Goal: Information Seeking & Learning: Learn about a topic

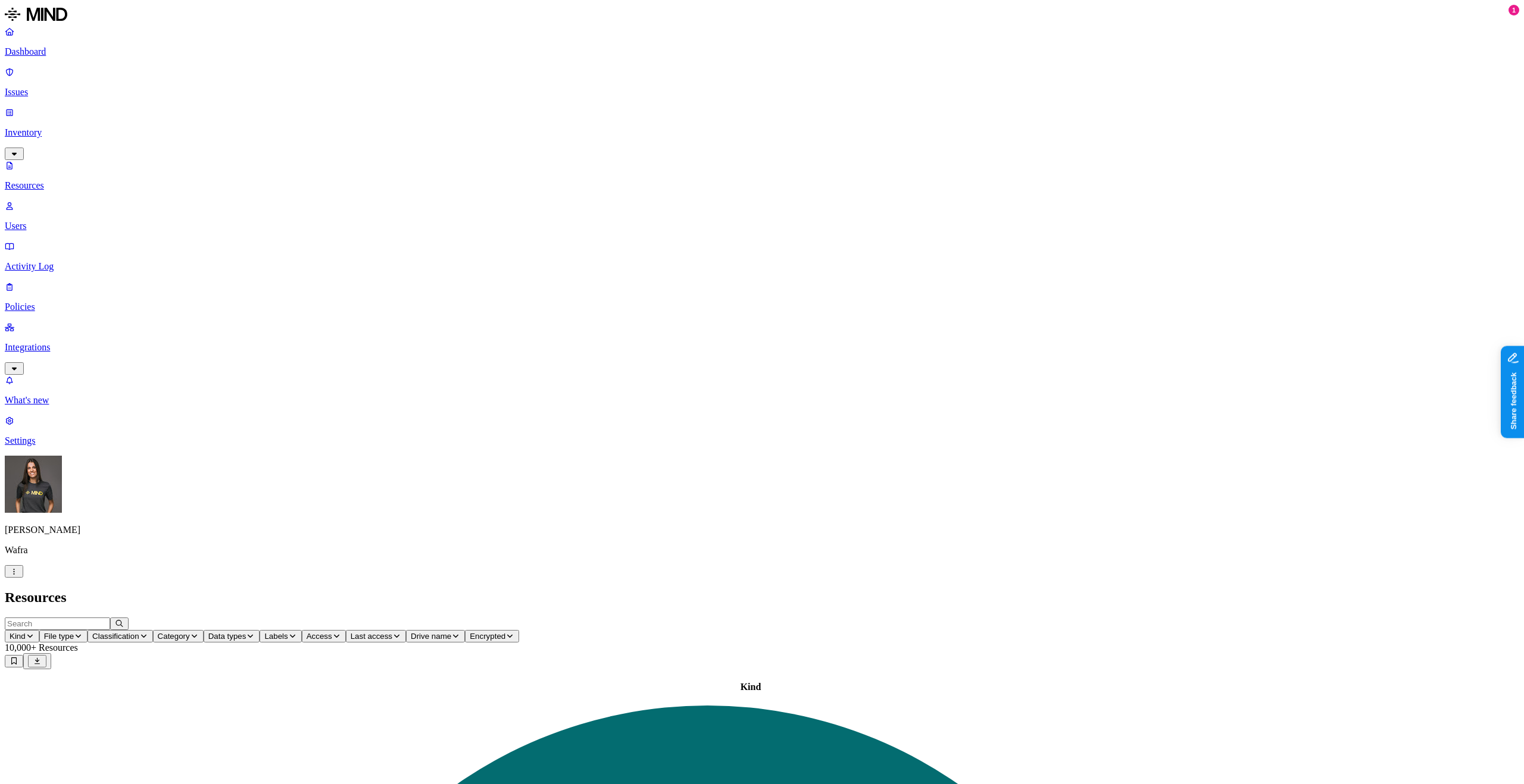
click at [14, 76] on icon at bounding box center [9, 72] width 10 height 8
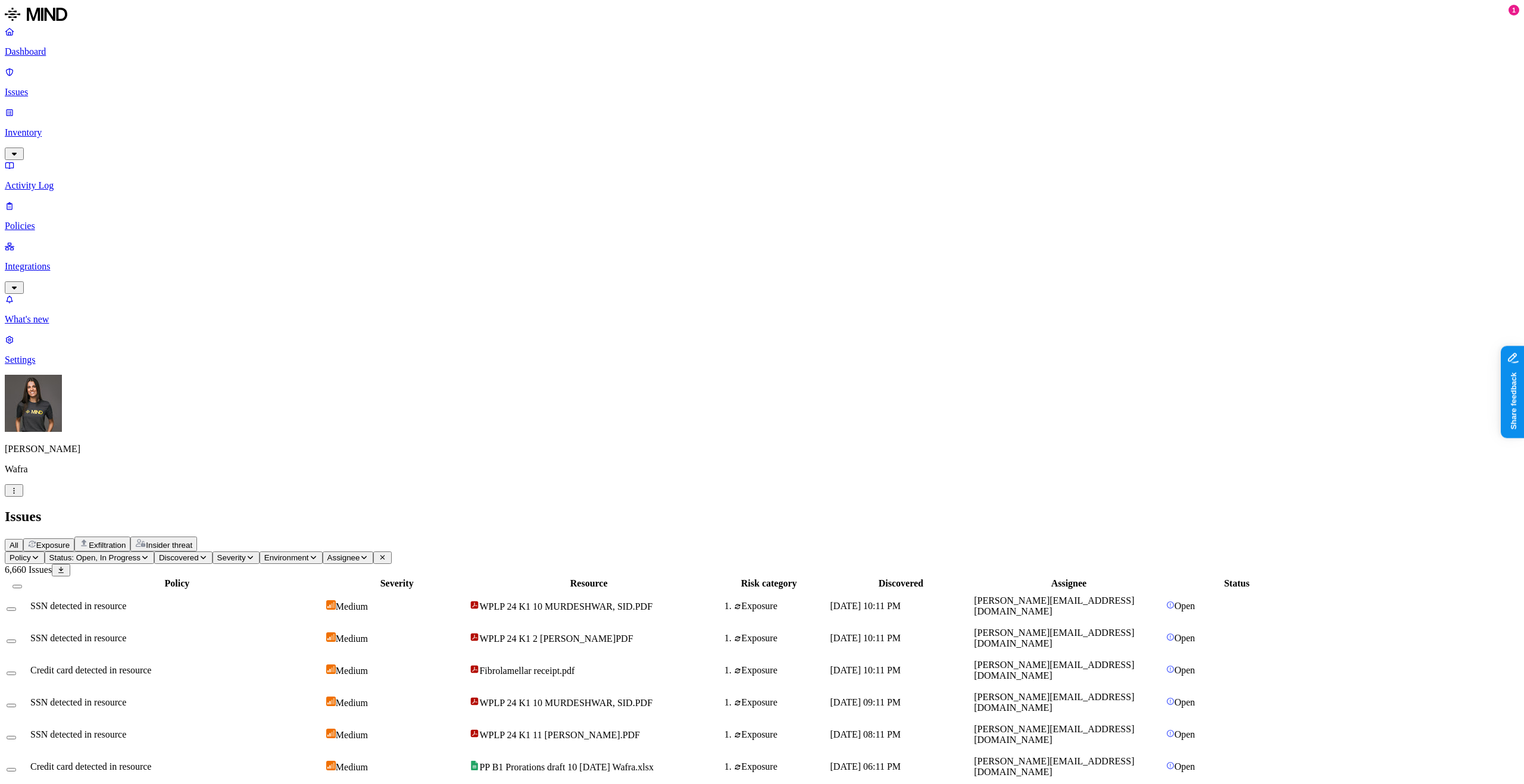
click at [74, 538] on button "Exposure" at bounding box center [49, 544] width 51 height 13
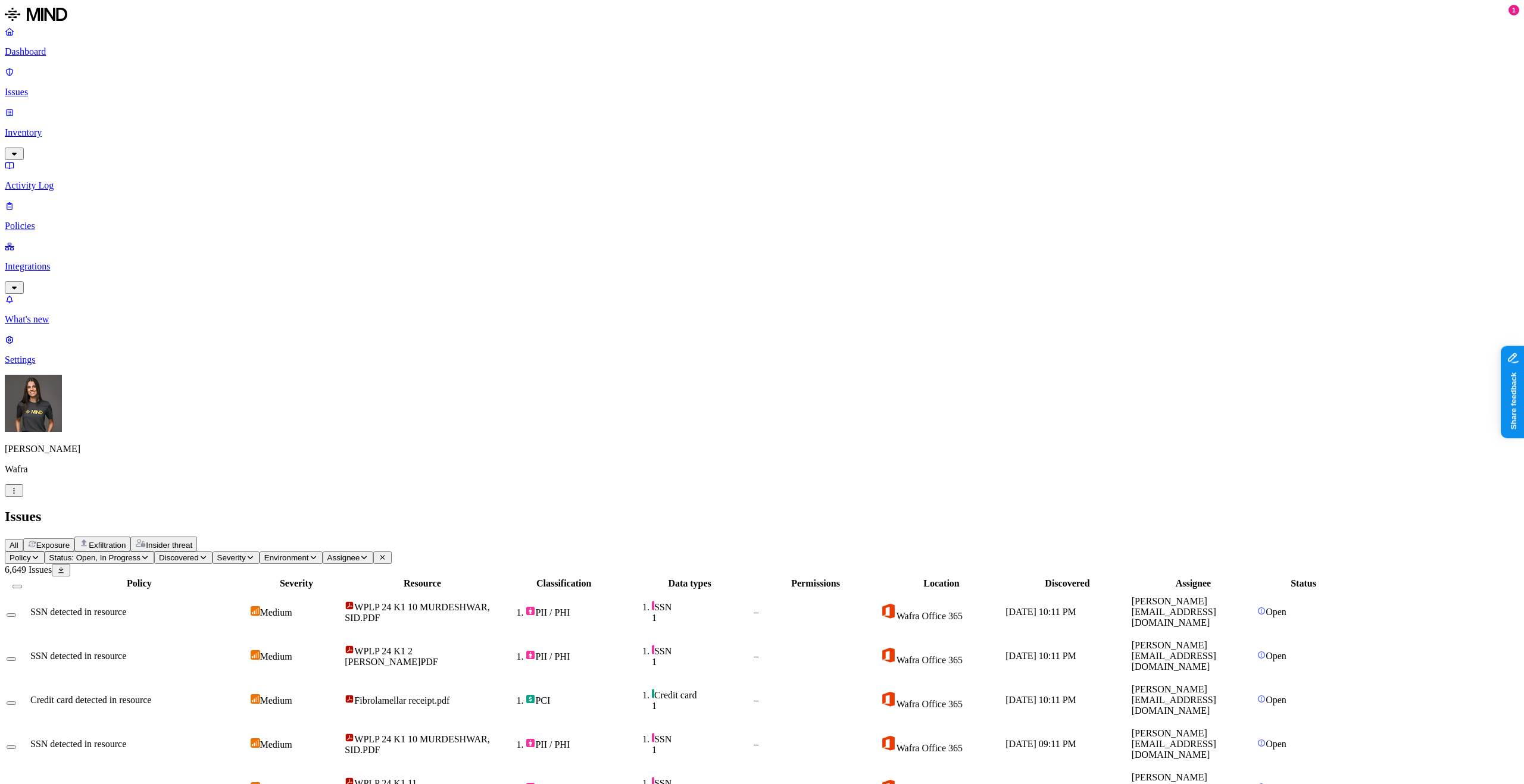
click at [31, 554] on span "Policy" at bounding box center [20, 558] width 21 height 9
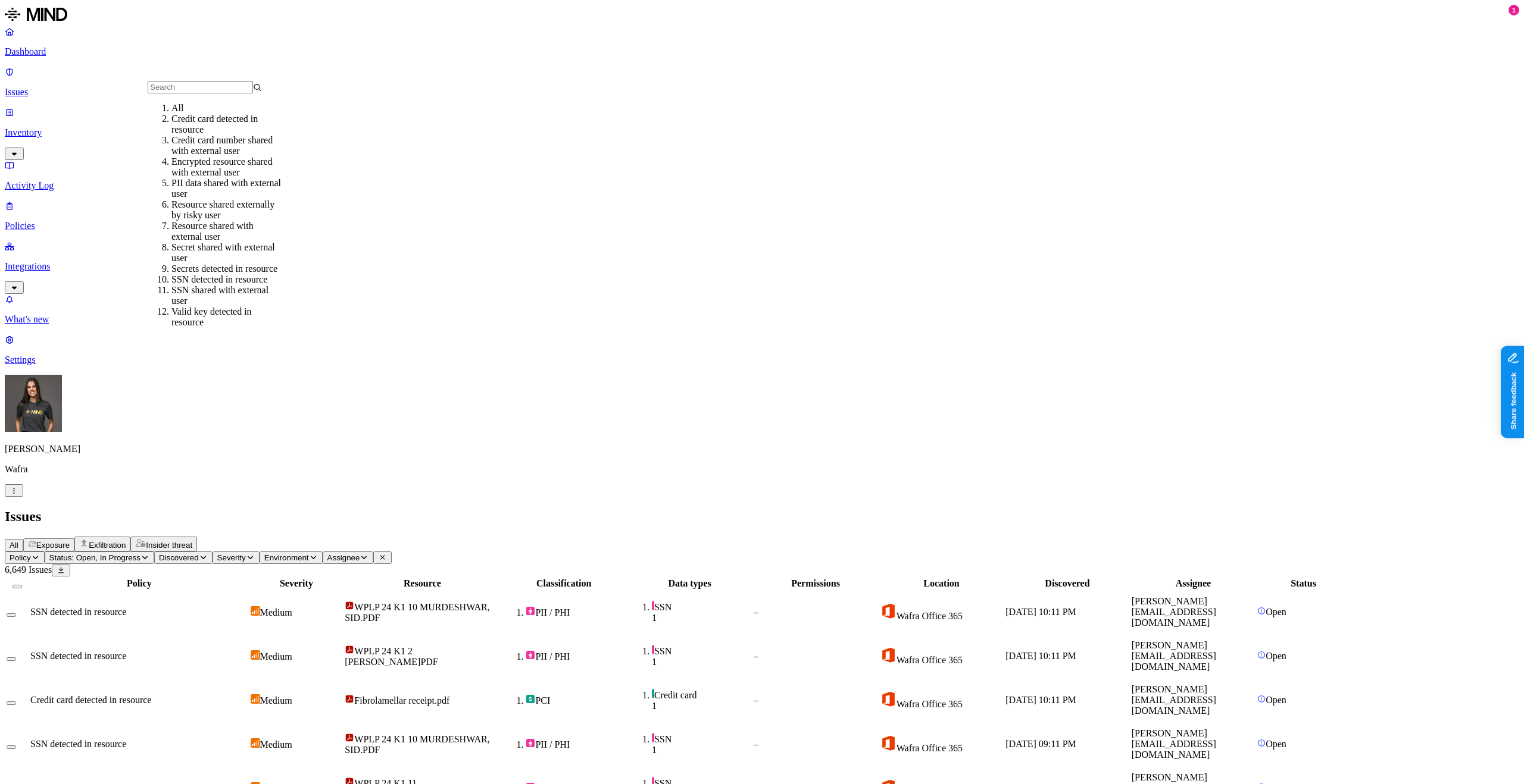
click at [235, 156] on div "Credit card number shared with external user" at bounding box center [228, 146] width 115 height 21
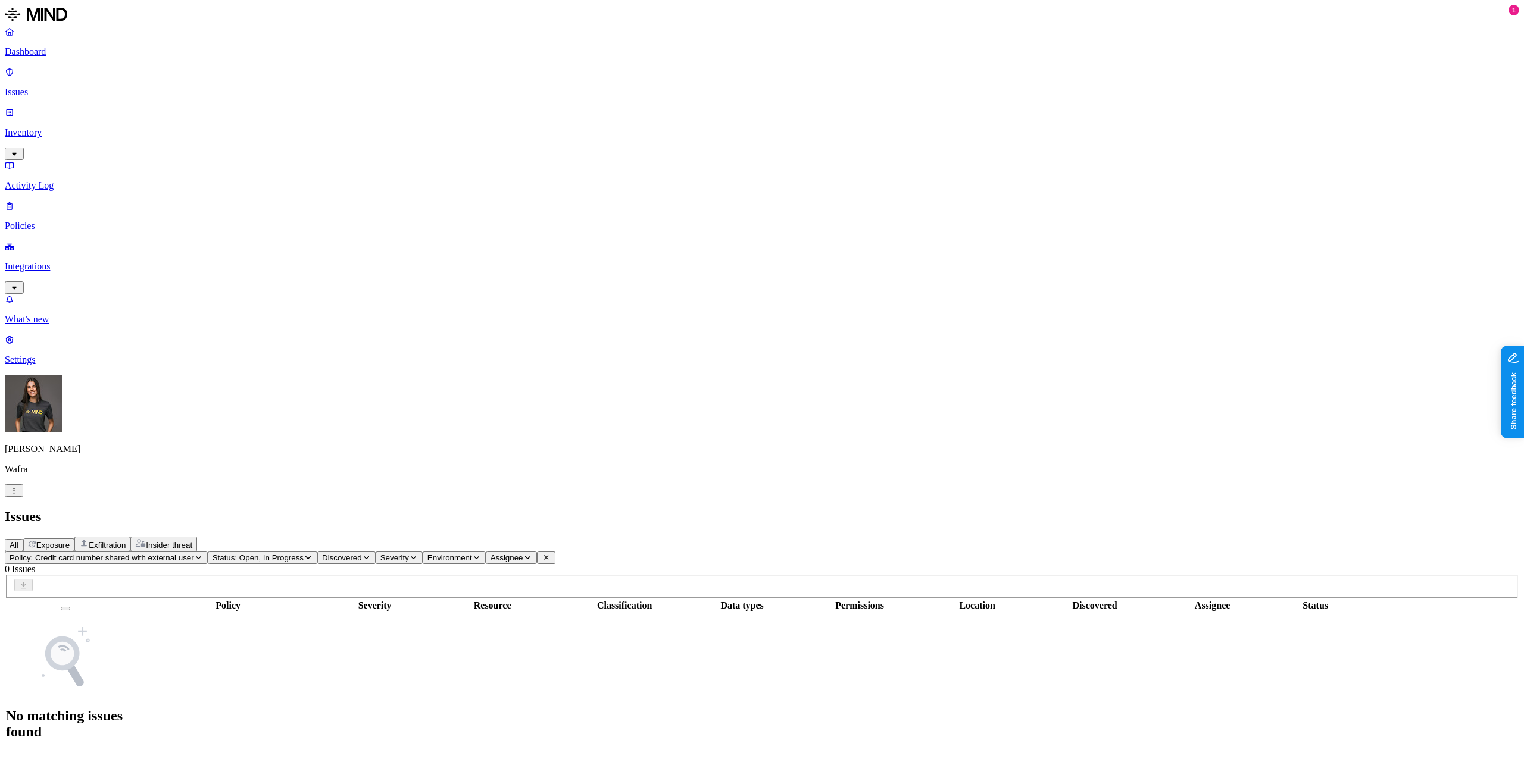
click at [208, 551] on button "Policy: Credit card number shared with external user" at bounding box center [106, 557] width 203 height 12
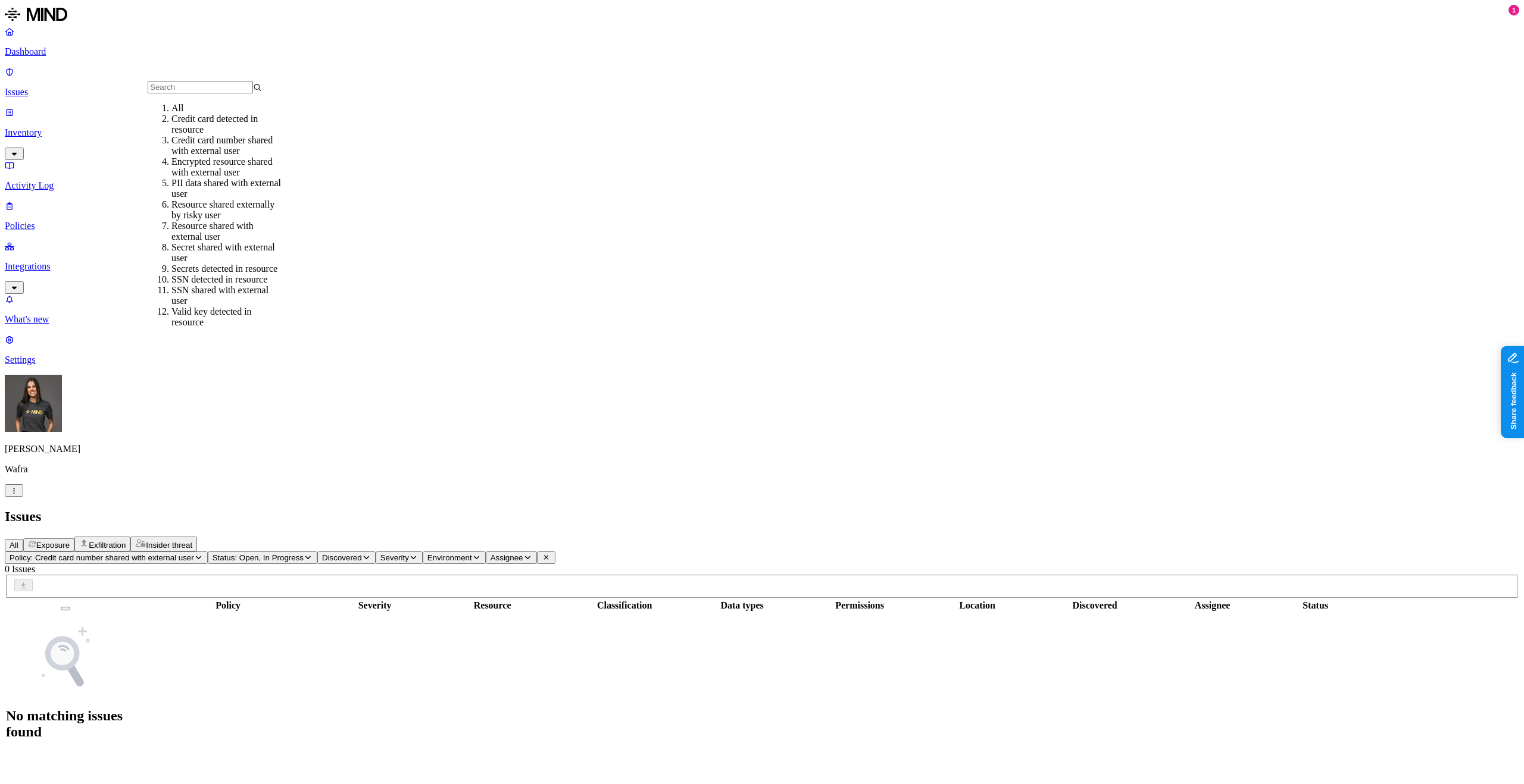
click at [209, 170] on div "Encrypted resource shared with external user" at bounding box center [228, 167] width 115 height 21
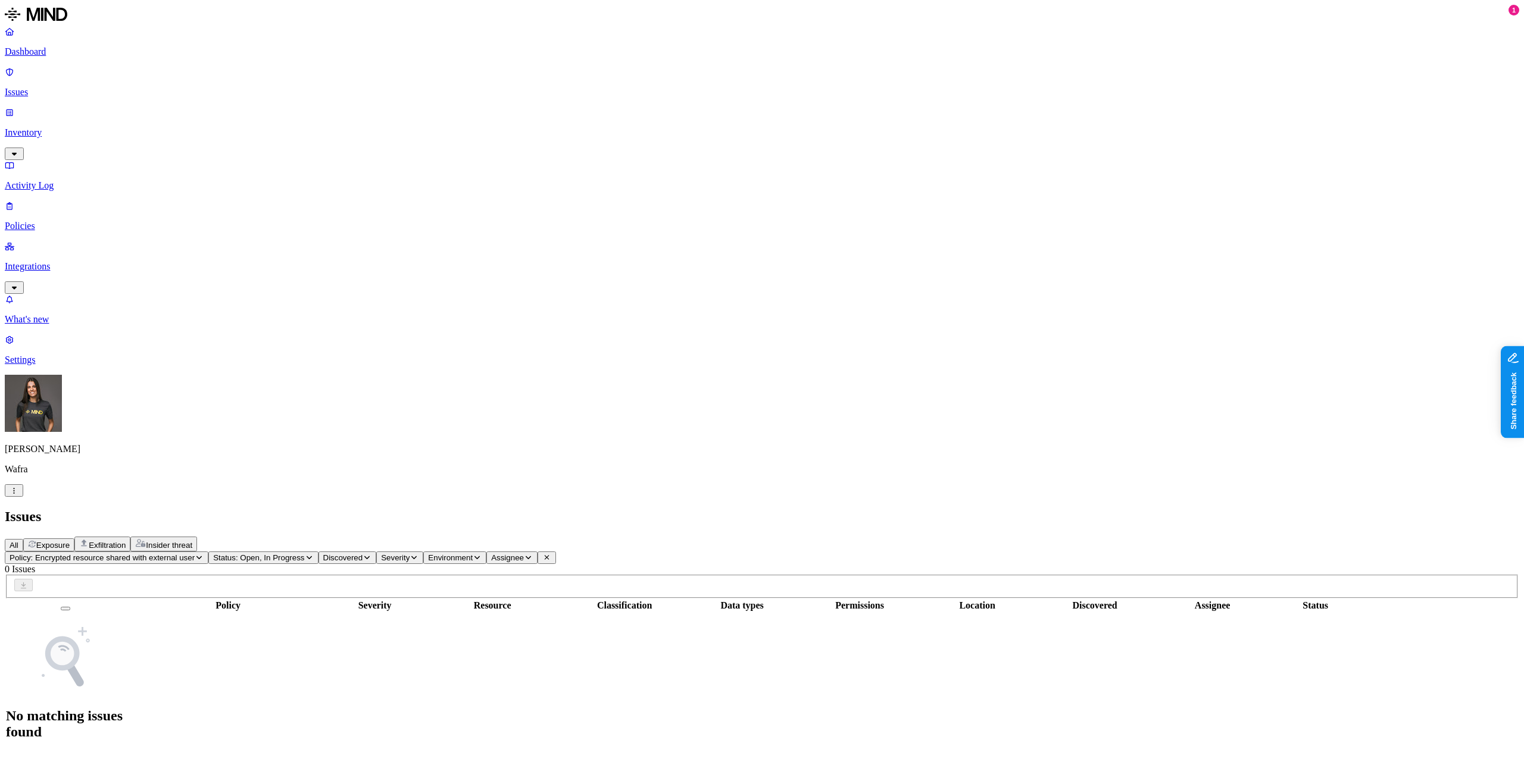
click at [98, 455] on p "[PERSON_NAME]" at bounding box center [762, 449] width 1514 height 11
click at [106, 763] on html "Dashboard Issues Inventory Activity Log Policies Integrations What's new 1 Sett…" at bounding box center [762, 381] width 1524 height 763
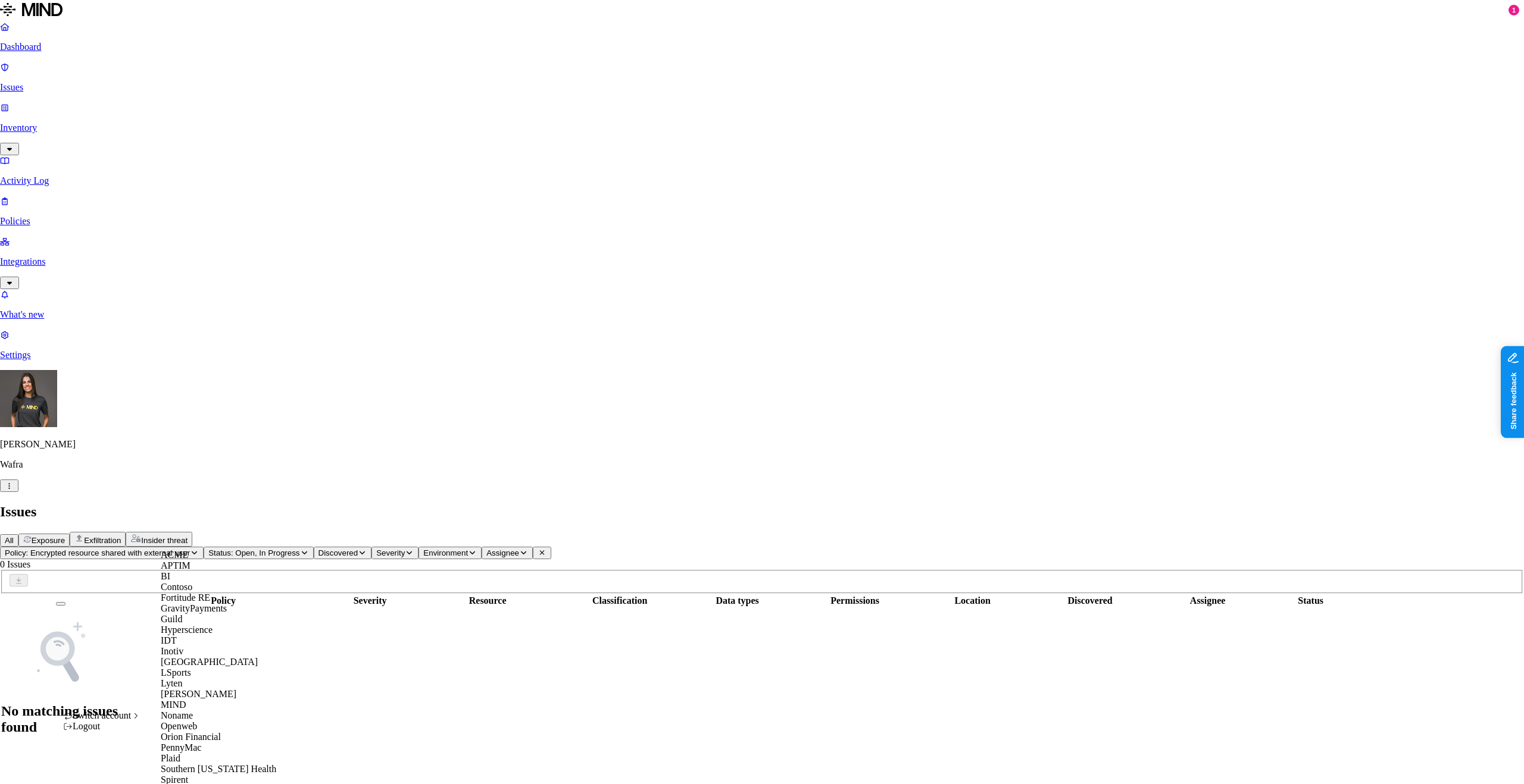
click at [195, 560] on div "ACME" at bounding box center [218, 555] width 115 height 11
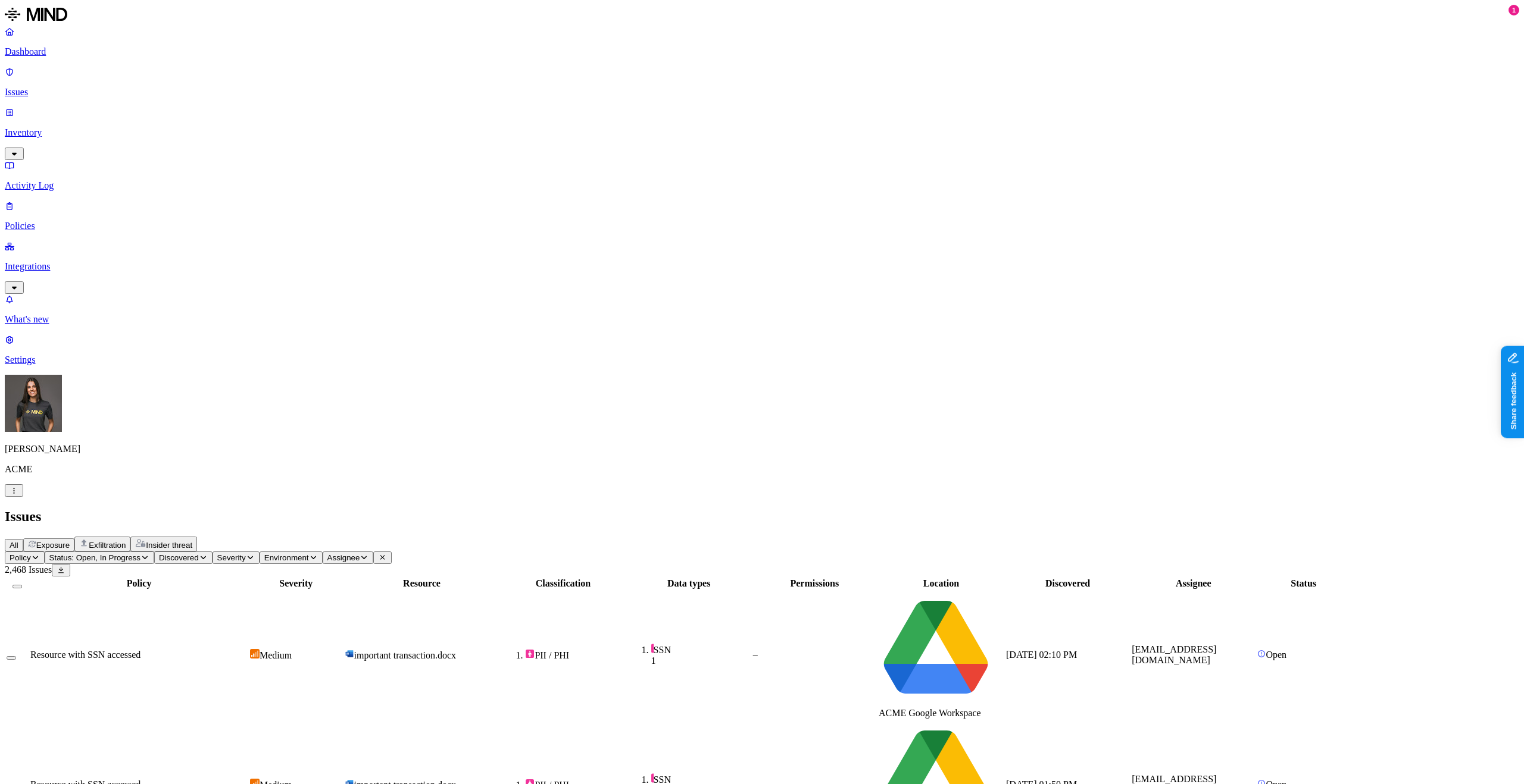
click at [18, 541] on span "All" at bounding box center [14, 545] width 9 height 9
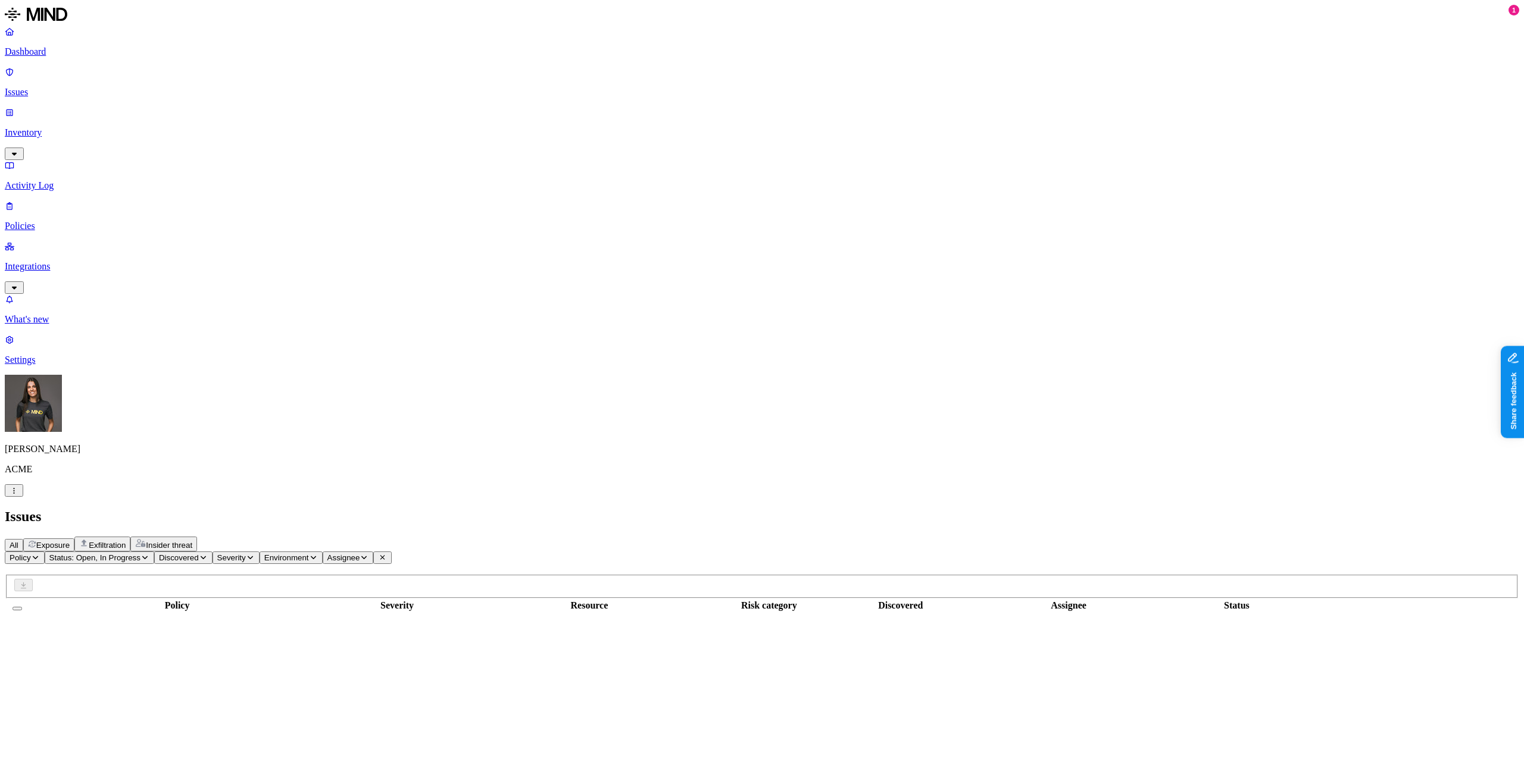
click at [70, 541] on span "Exposure" at bounding box center [53, 545] width 33 height 9
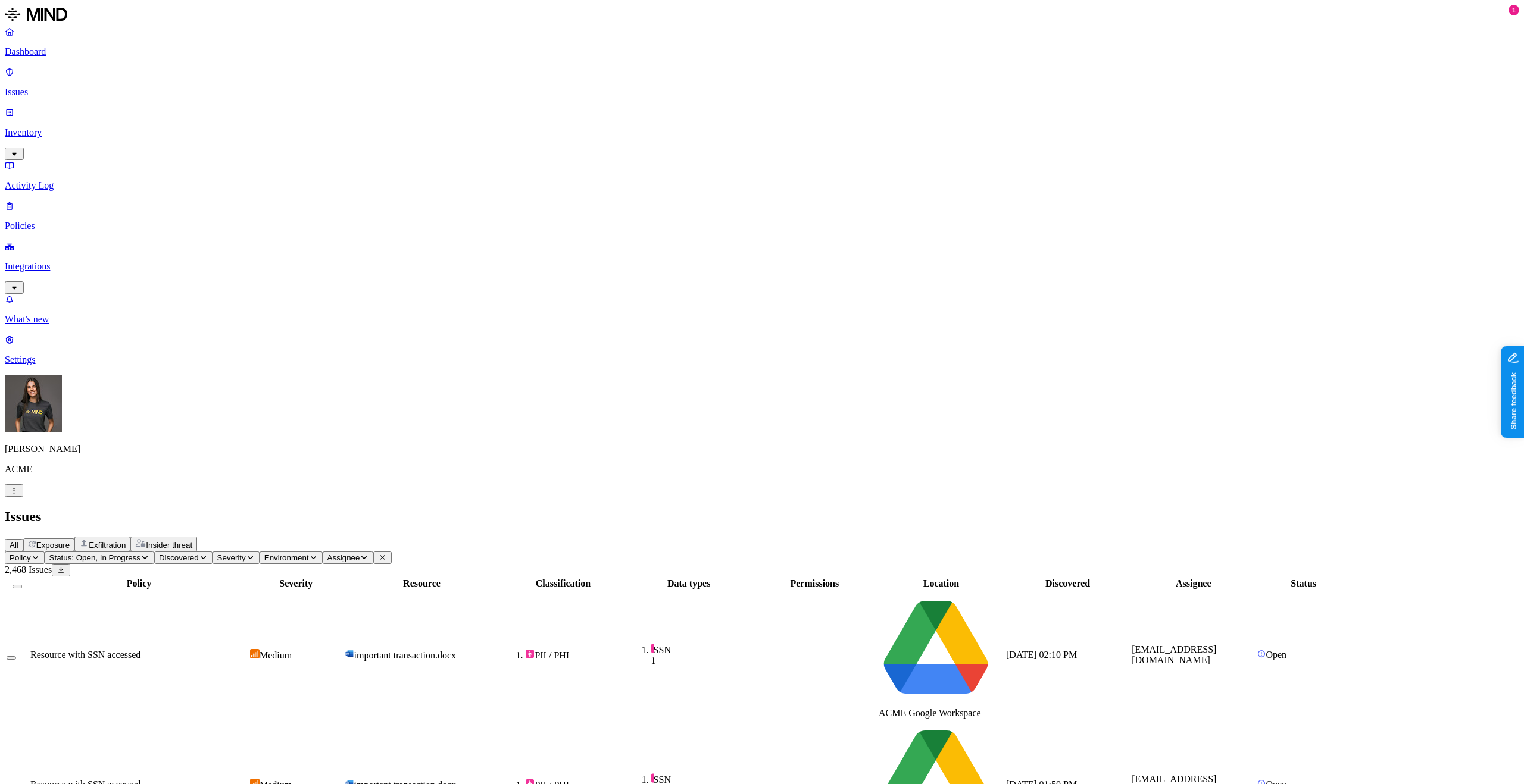
click at [45, 551] on button "Policy" at bounding box center [24, 557] width 40 height 12
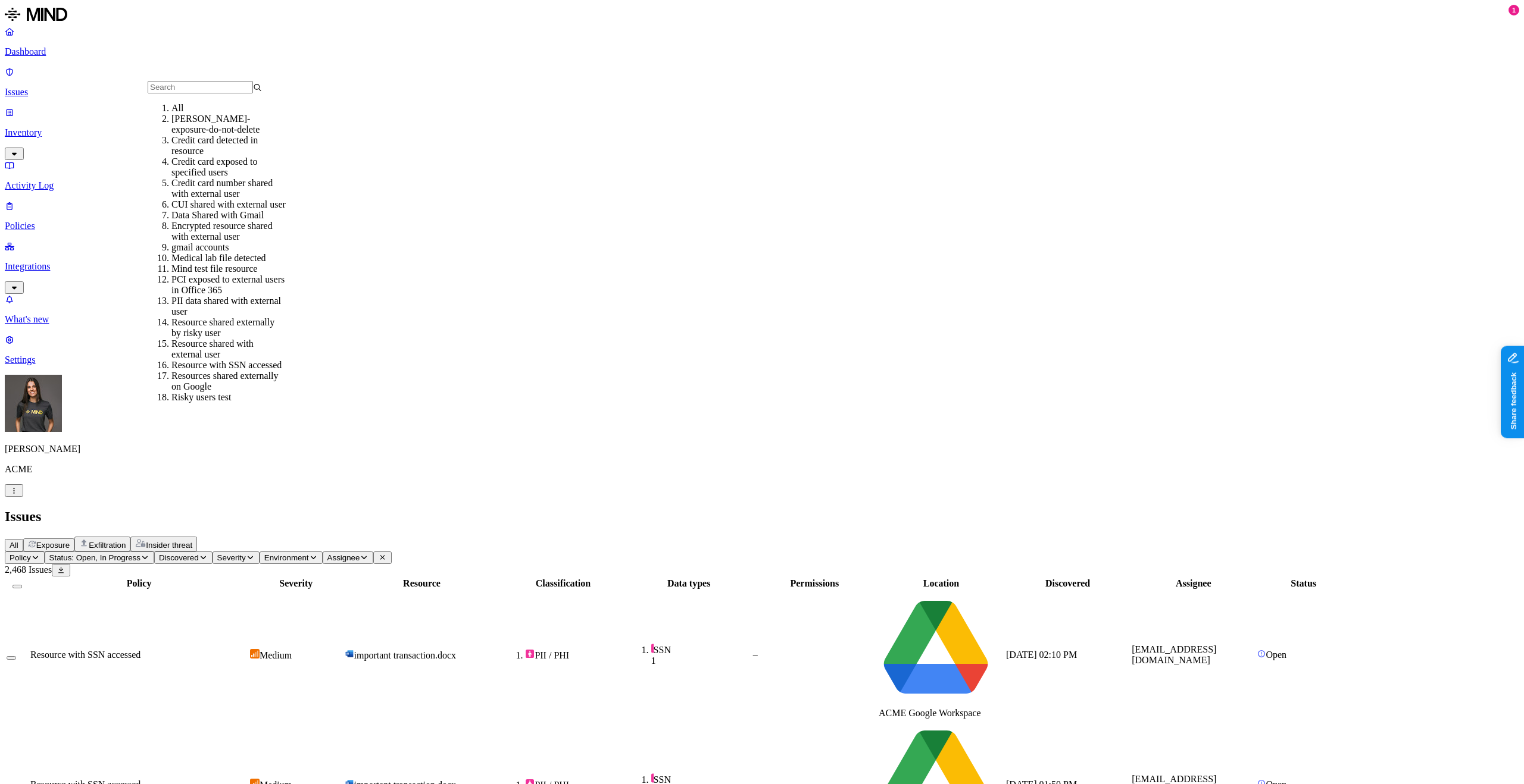
click at [262, 178] on div "Credit card exposed to specified users" at bounding box center [228, 167] width 115 height 21
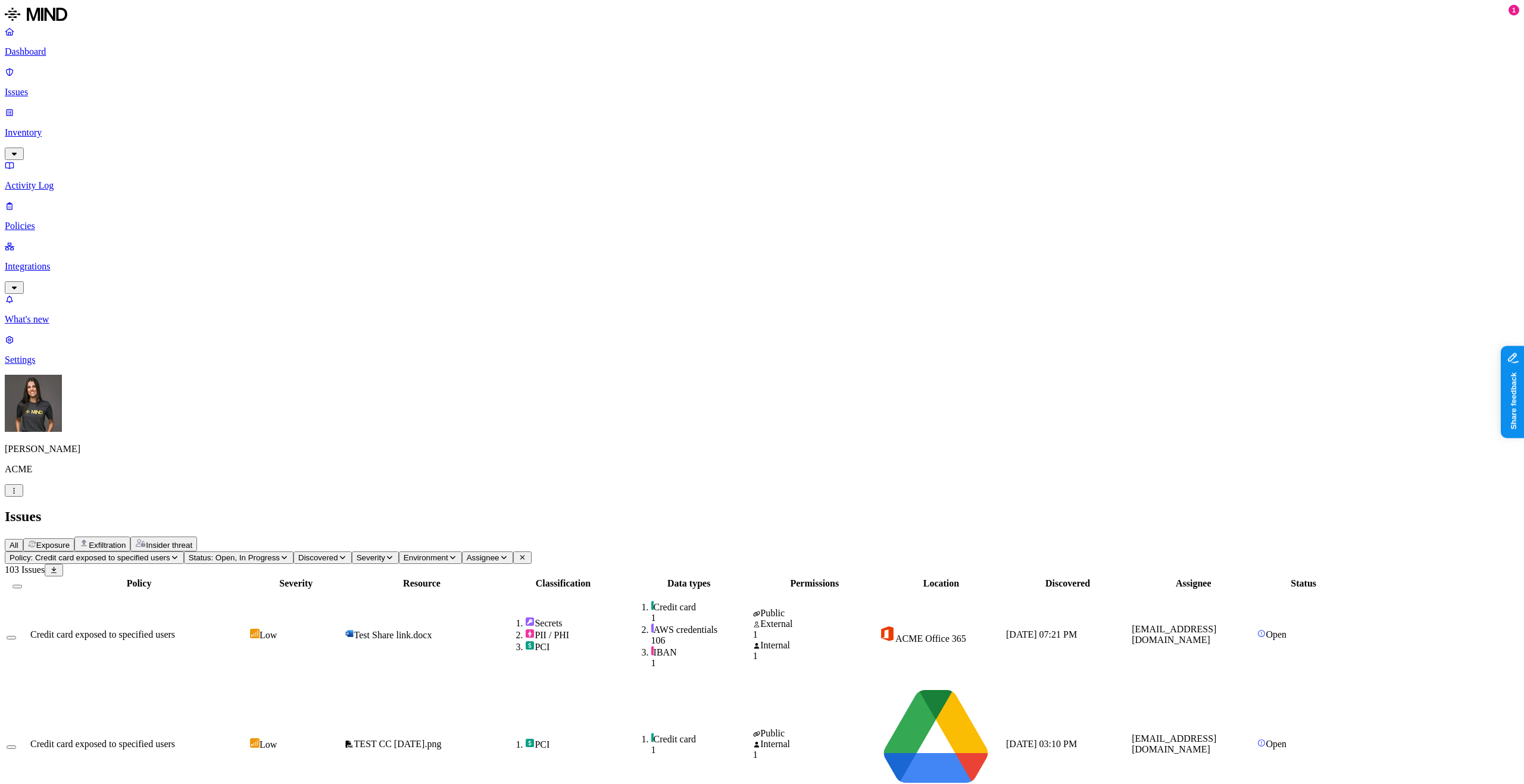
drag, startPoint x: 772, startPoint y: 96, endPoint x: 834, endPoint y: 101, distance: 62.2
click at [681, 589] on div at bounding box center [619, 589] width 123 height 0
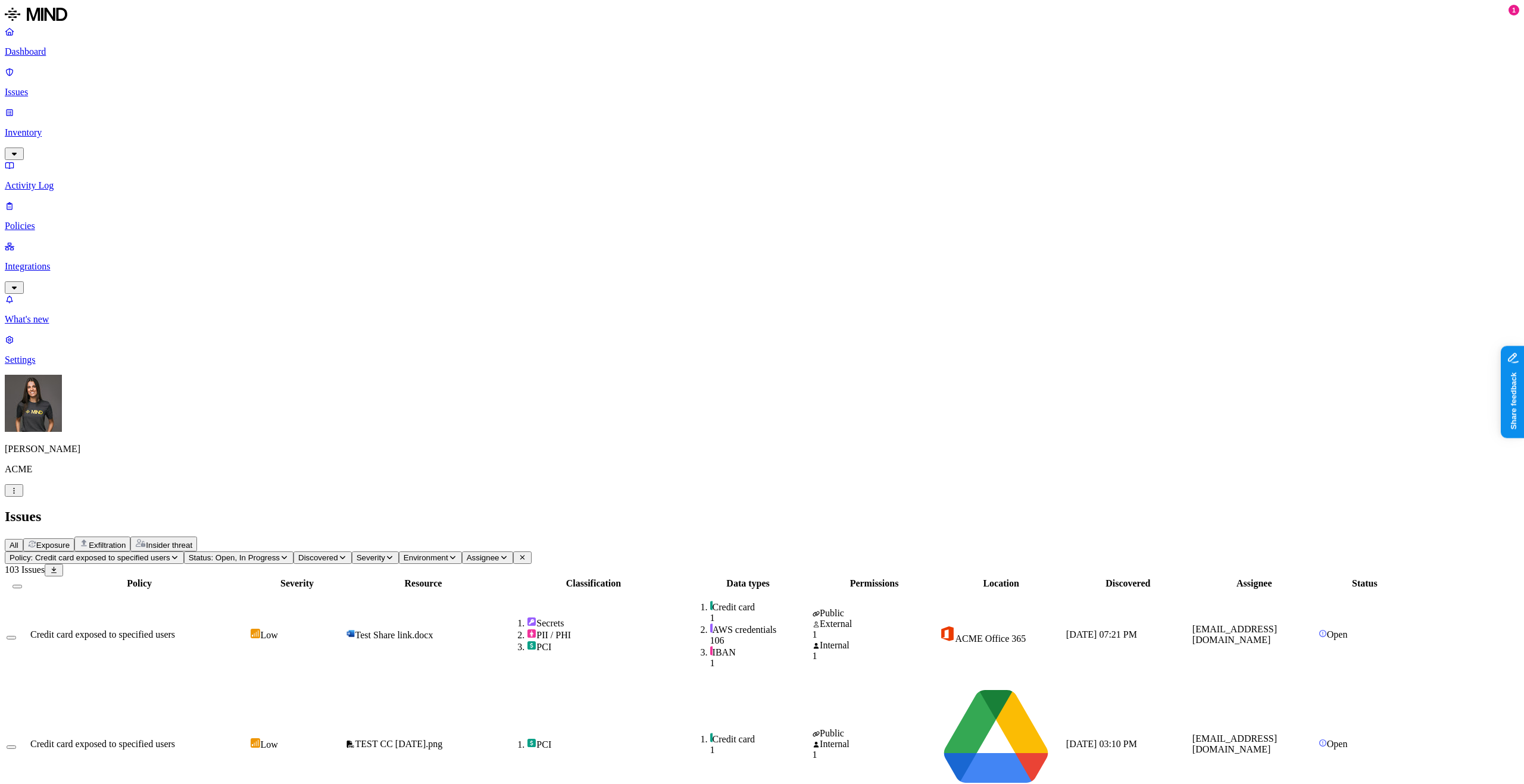
drag, startPoint x: 832, startPoint y: 101, endPoint x: 740, endPoint y: 93, distance: 92.3
click at [591, 589] on div at bounding box center [501, 589] width 181 height 0
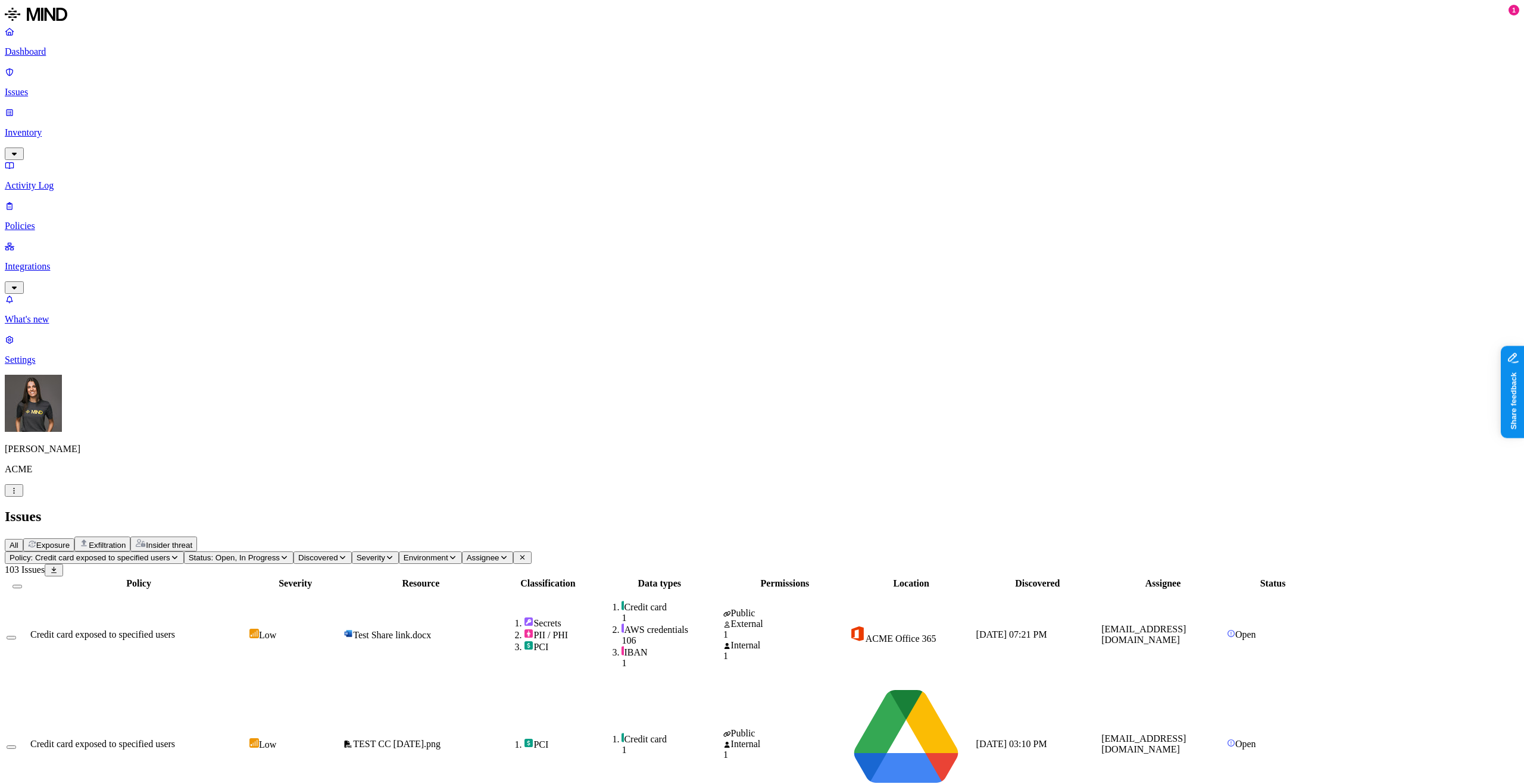
drag, startPoint x: 743, startPoint y: 93, endPoint x: 754, endPoint y: 94, distance: 11.0
click at [607, 589] on div at bounding box center [560, 589] width 96 height 0
